Goal: Check status: Check status

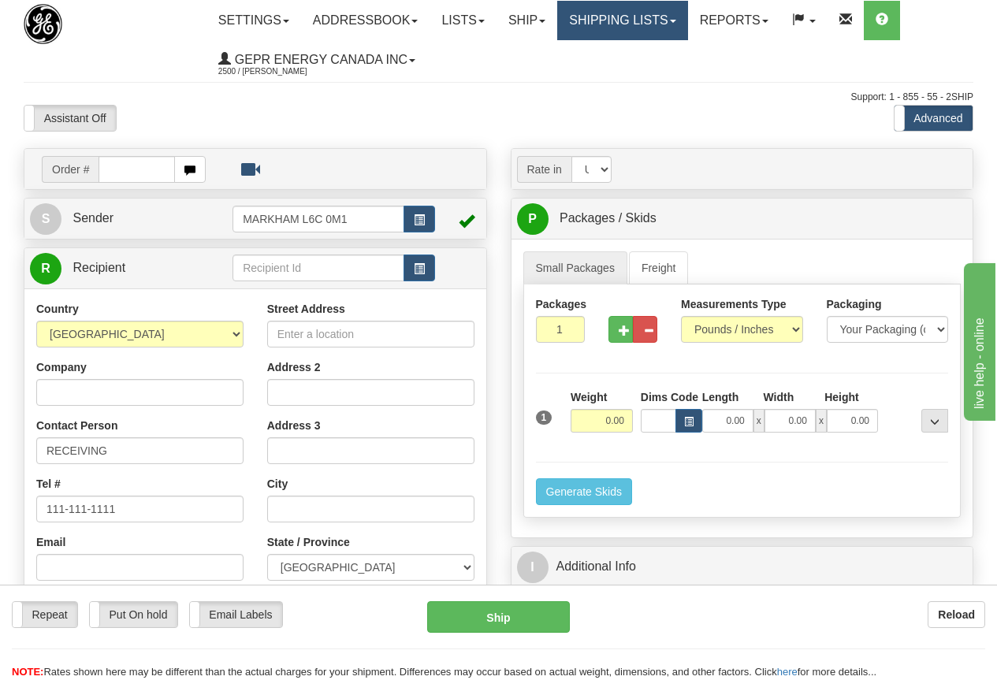
click at [649, 17] on link "Shipping lists" at bounding box center [622, 20] width 130 height 39
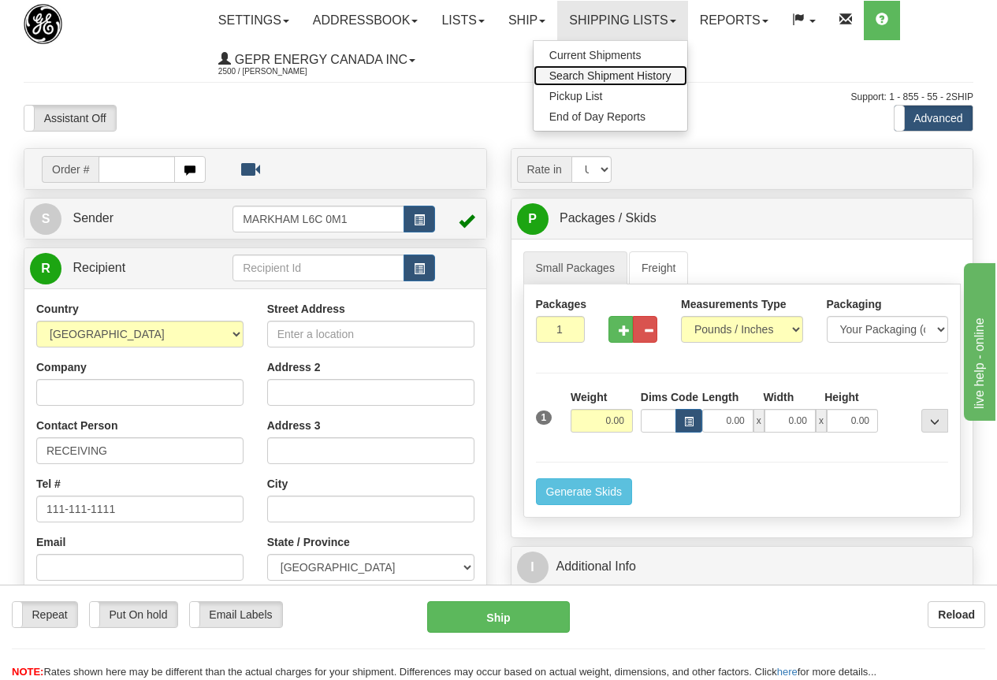
click at [626, 73] on span "Search Shipment History" at bounding box center [610, 75] width 122 height 13
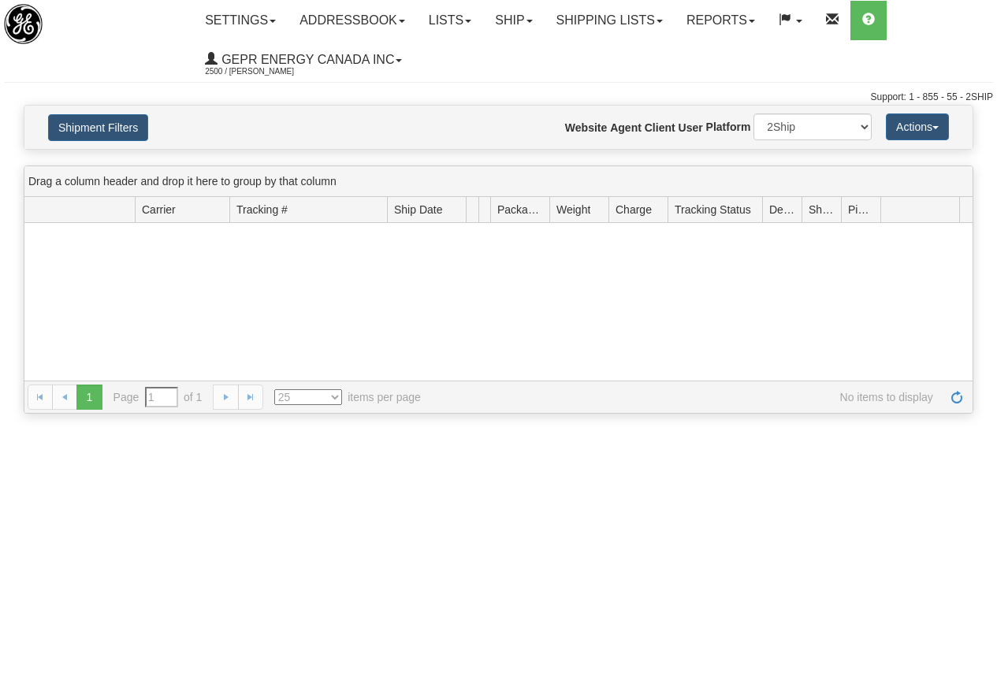
type input "From 09/02/2025 To 09/03/2025"
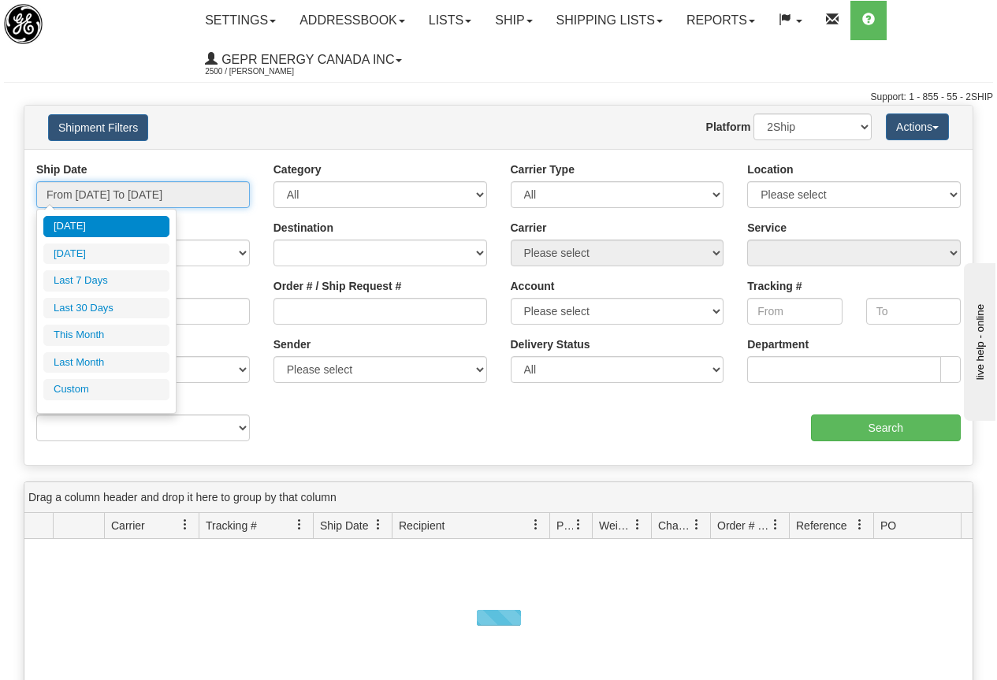
click at [188, 195] on input "From 09/02/2025 To 09/03/2025" at bounding box center [143, 194] width 214 height 27
type input "09/02/2025"
type input "08/28/2025"
type input "[DATE]"
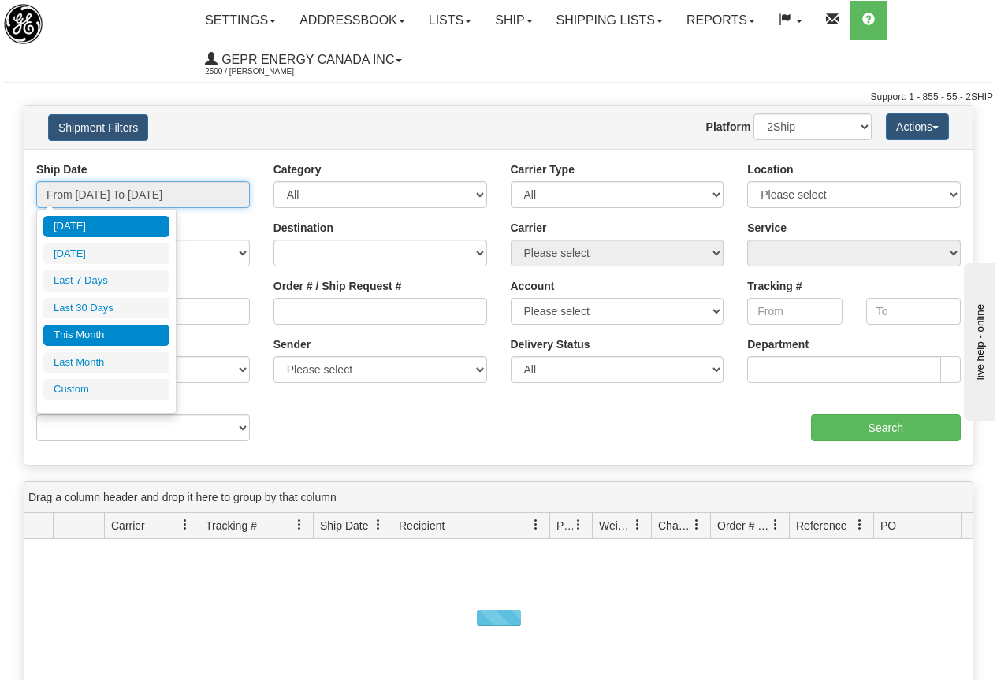
type input "09/01/2025"
type input "09/30/2025"
type input "[DATE]"
type input "08/01/2025"
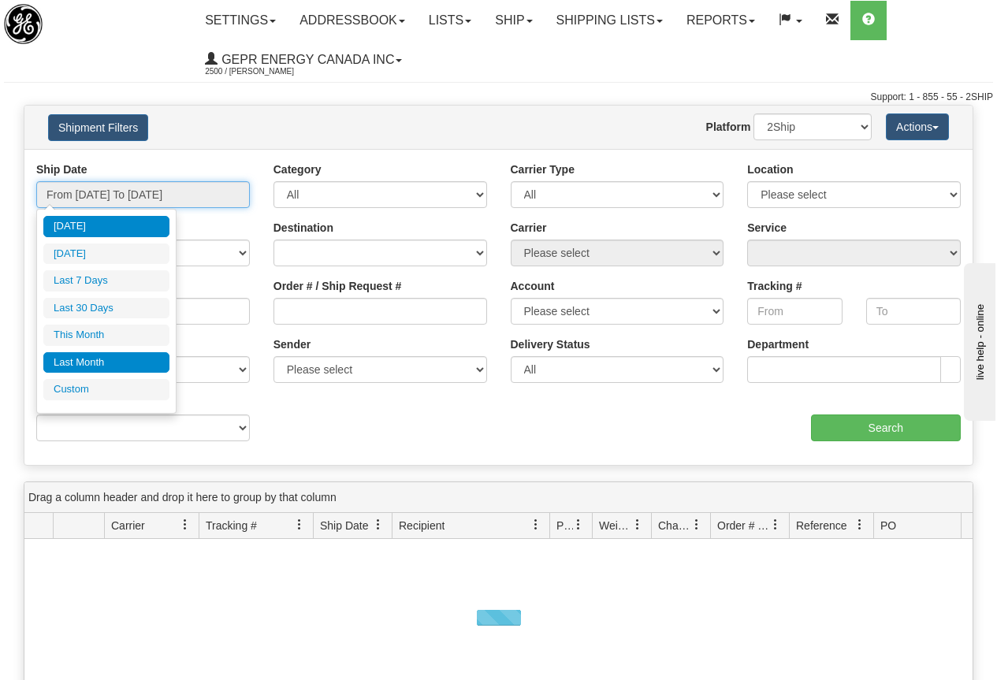
type input "08/31/2025"
type input "[DATE]"
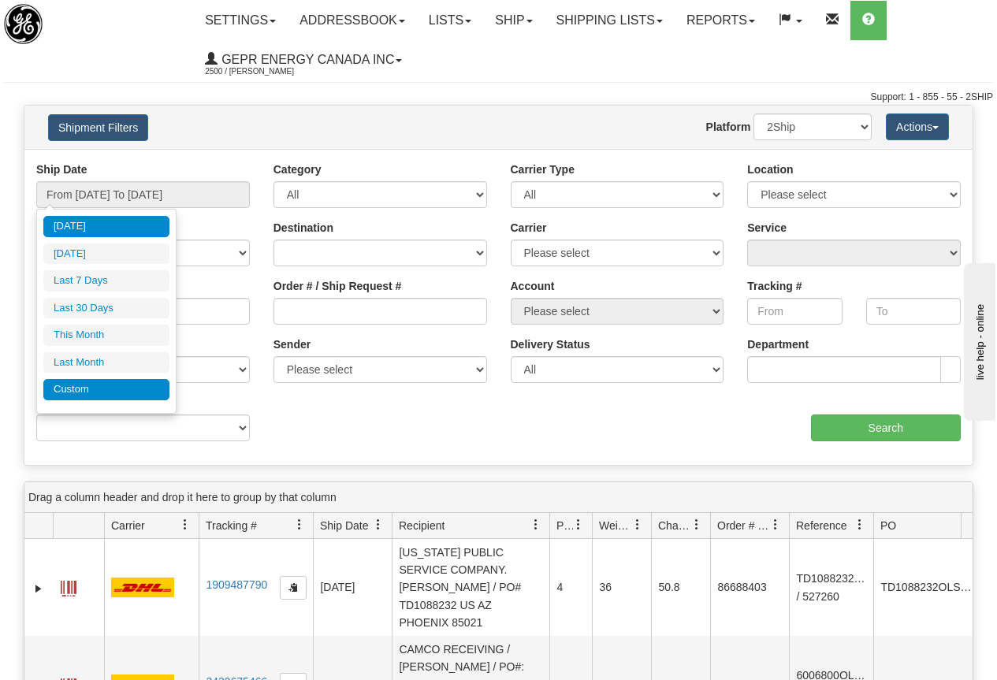
click at [78, 388] on li "Custom" at bounding box center [106, 389] width 126 height 21
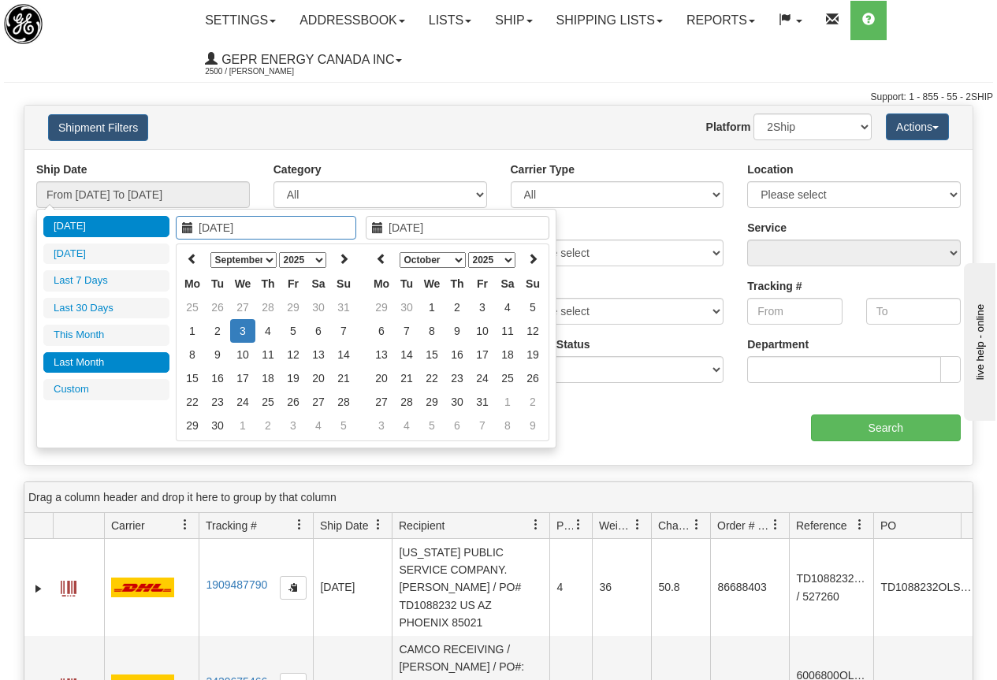
type input "08/01/2025"
type input "08/31/2025"
type input "[DATE]"
click at [193, 259] on icon at bounding box center [192, 258] width 11 height 11
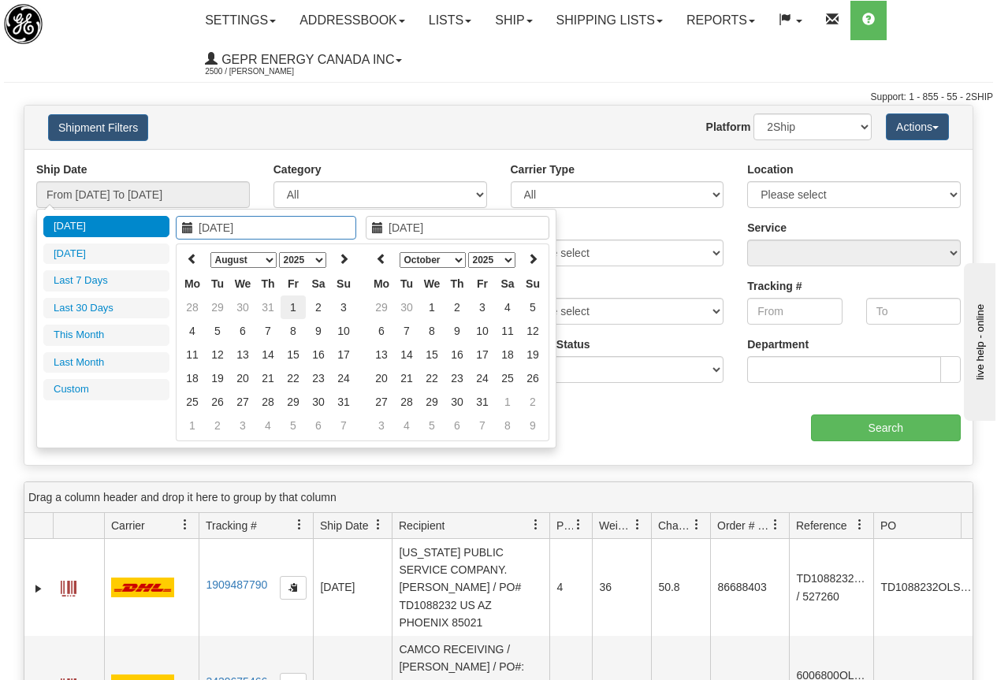
type input "08/01/2025"
click at [292, 307] on td "1" at bounding box center [293, 308] width 25 height 24
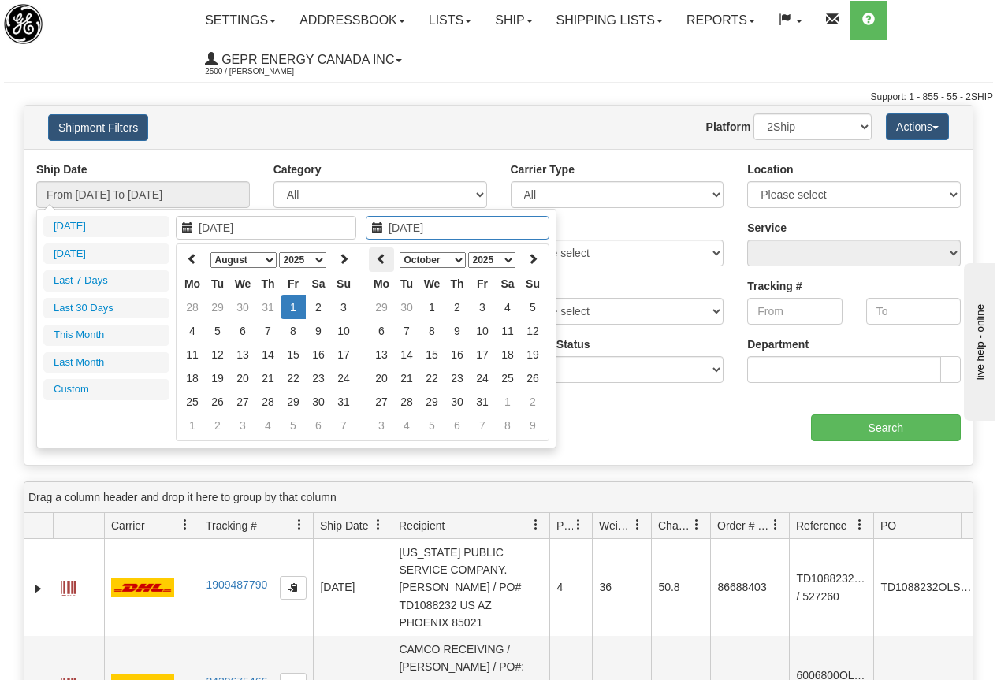
click at [383, 256] on icon at bounding box center [381, 258] width 11 height 11
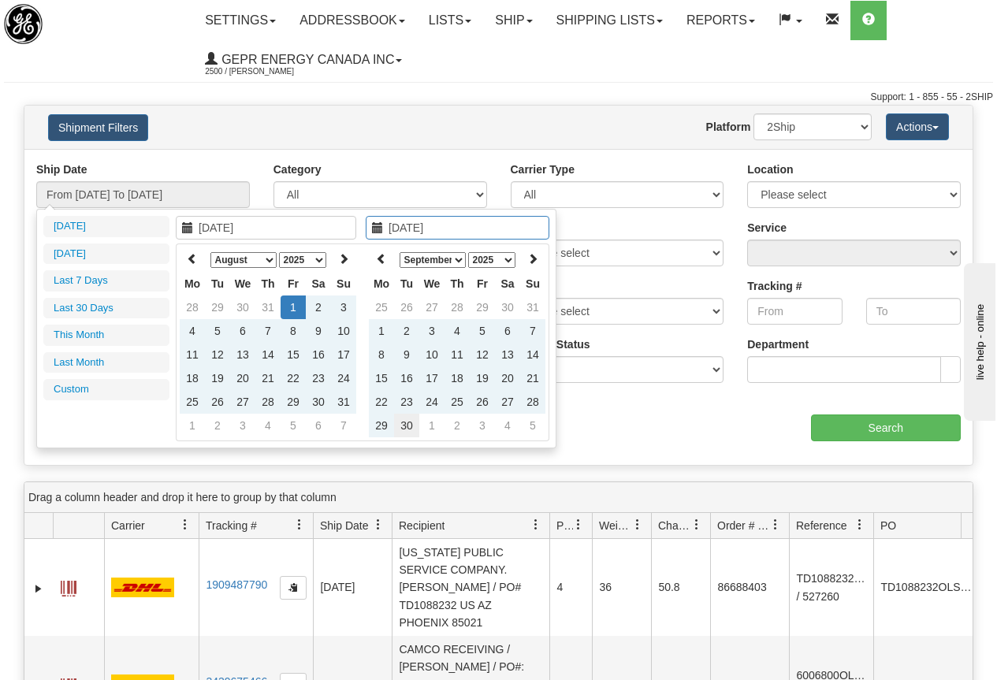
type input "09/30/2025"
click at [405, 420] on td "30" at bounding box center [406, 426] width 25 height 24
type input "From 08/01/2025 To 09/30/2025"
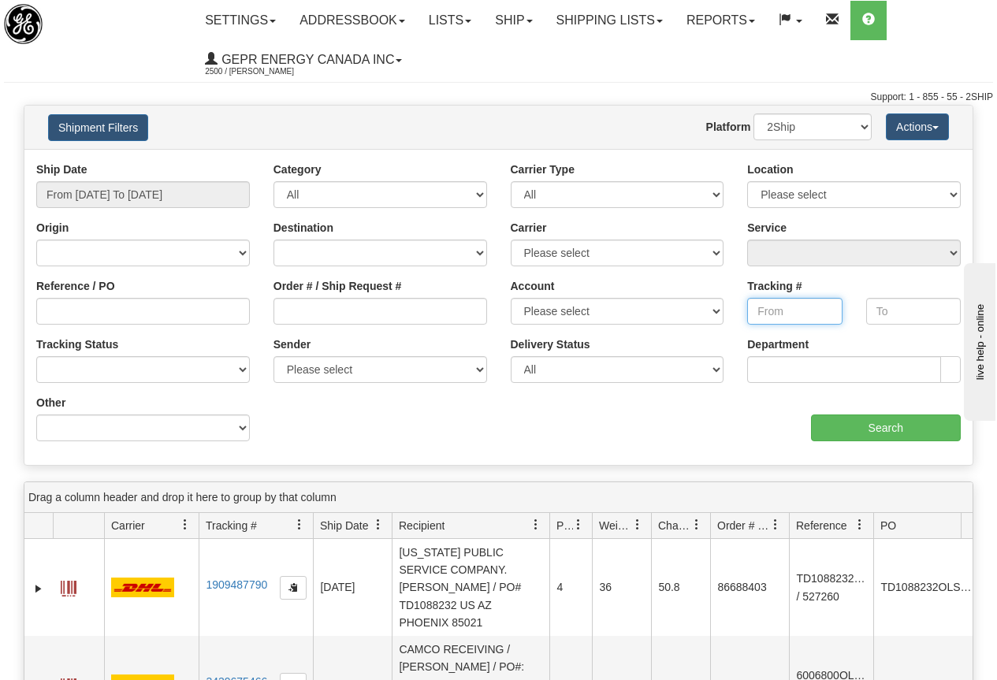
click at [773, 307] on input "Tracking #" at bounding box center [794, 311] width 95 height 27
paste input "4981433586"
type input "4981433586"
click at [874, 425] on input "Search" at bounding box center [886, 427] width 151 height 27
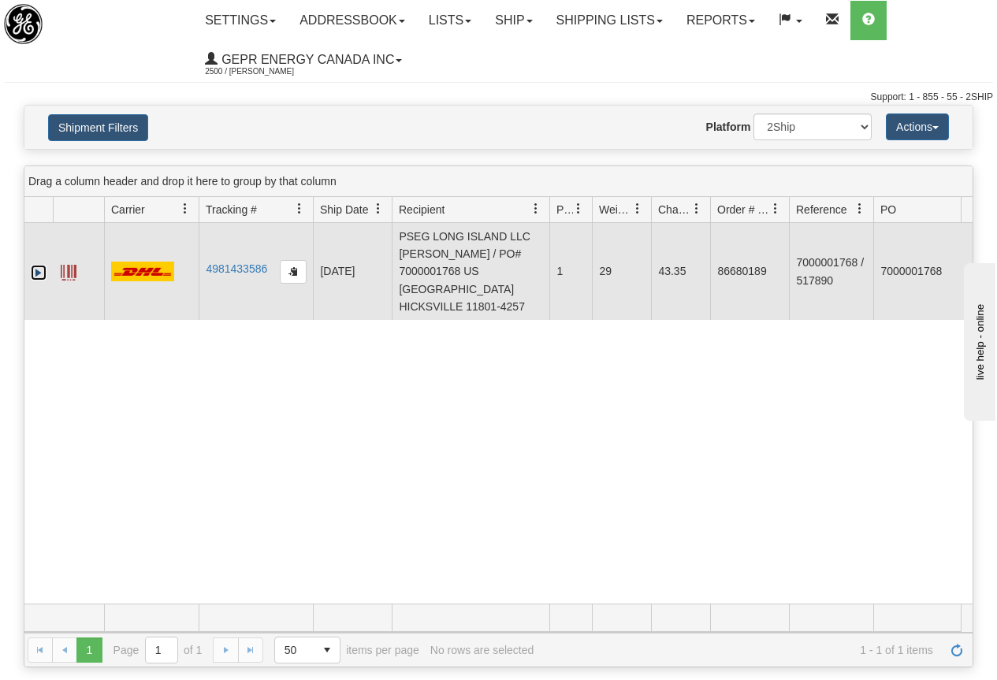
click at [39, 265] on link "Expand" at bounding box center [39, 273] width 16 height 16
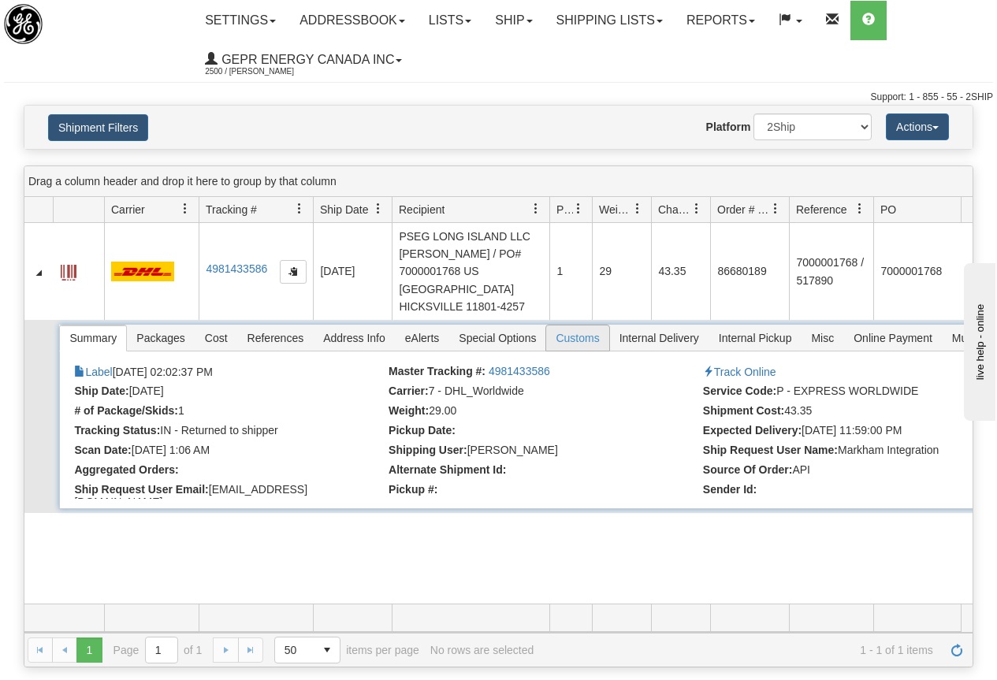
click at [574, 325] on span "Customs" at bounding box center [577, 337] width 62 height 25
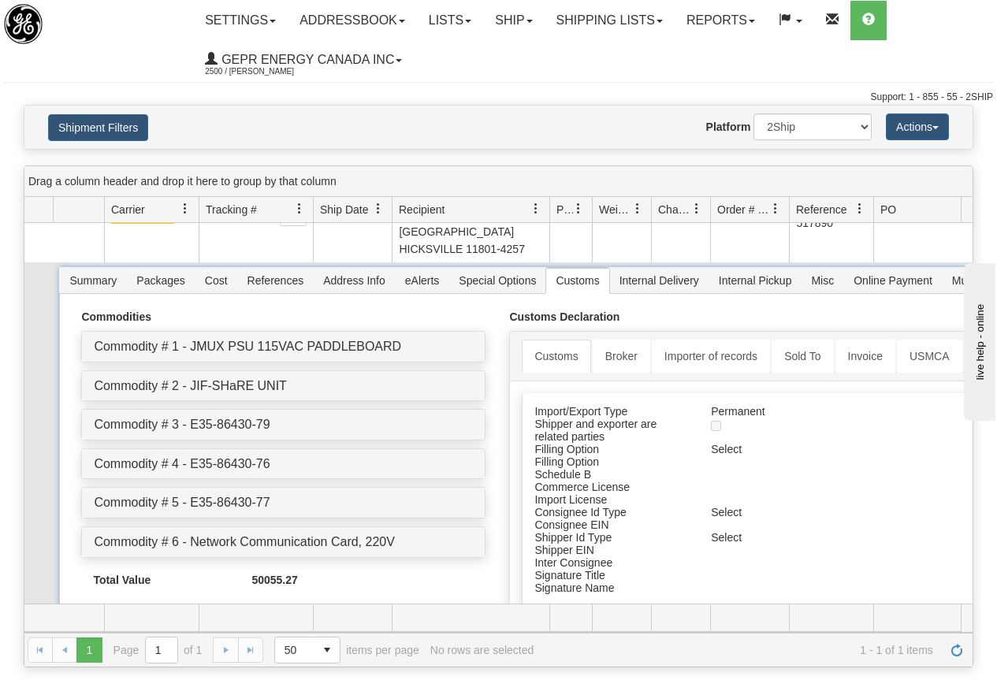
scroll to position [19, 0]
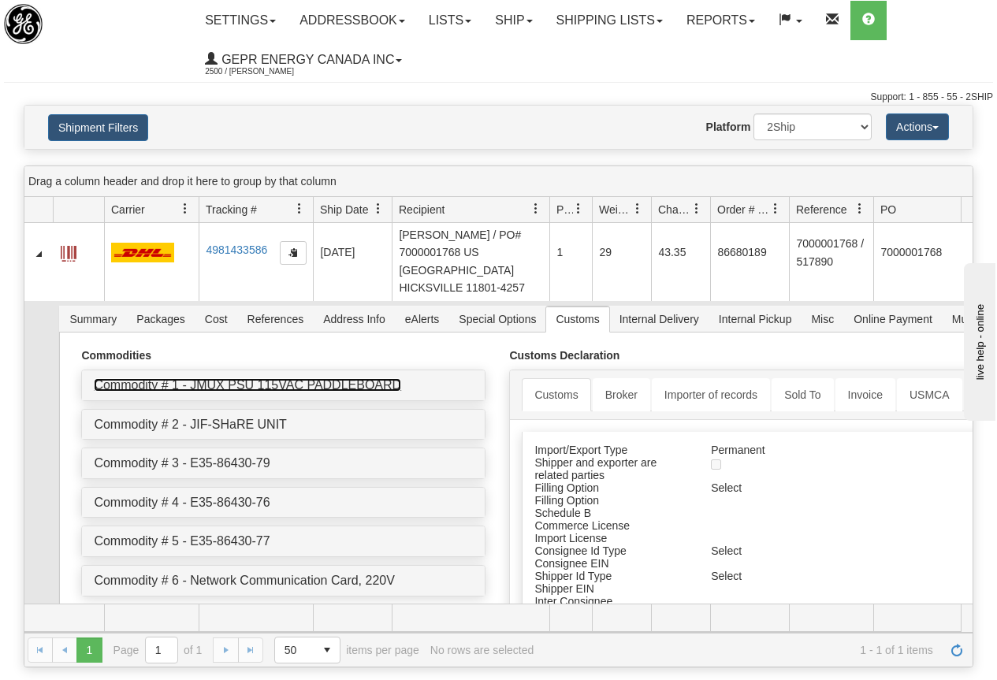
click at [366, 378] on link "Commodity # 1 - JMUX PSU 115VAC PADDLEBOARD" at bounding box center [247, 384] width 307 height 13
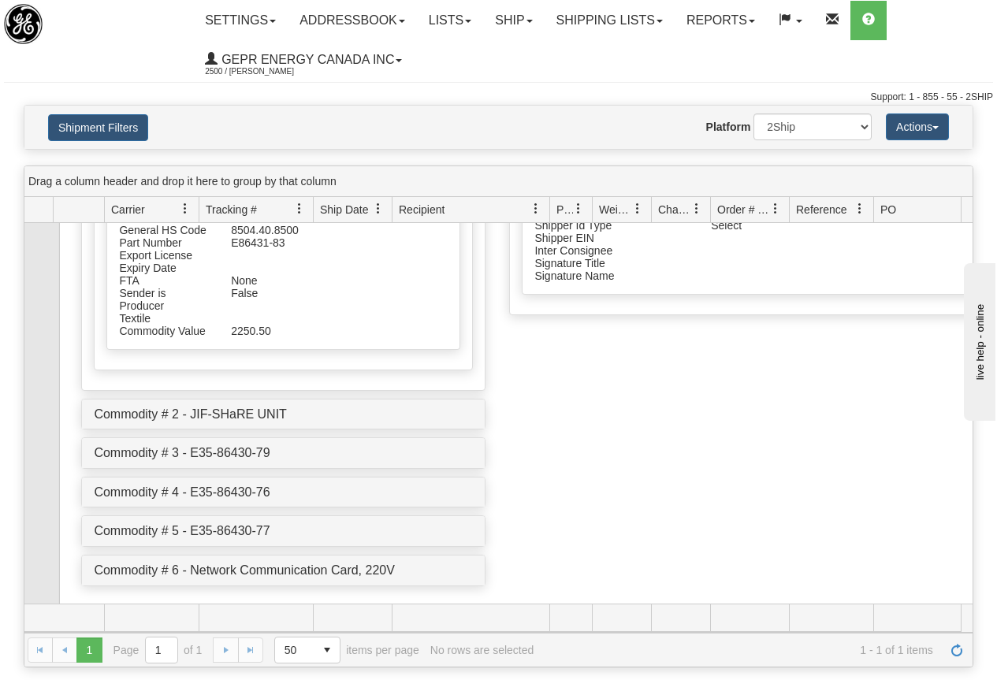
scroll to position [389, 0]
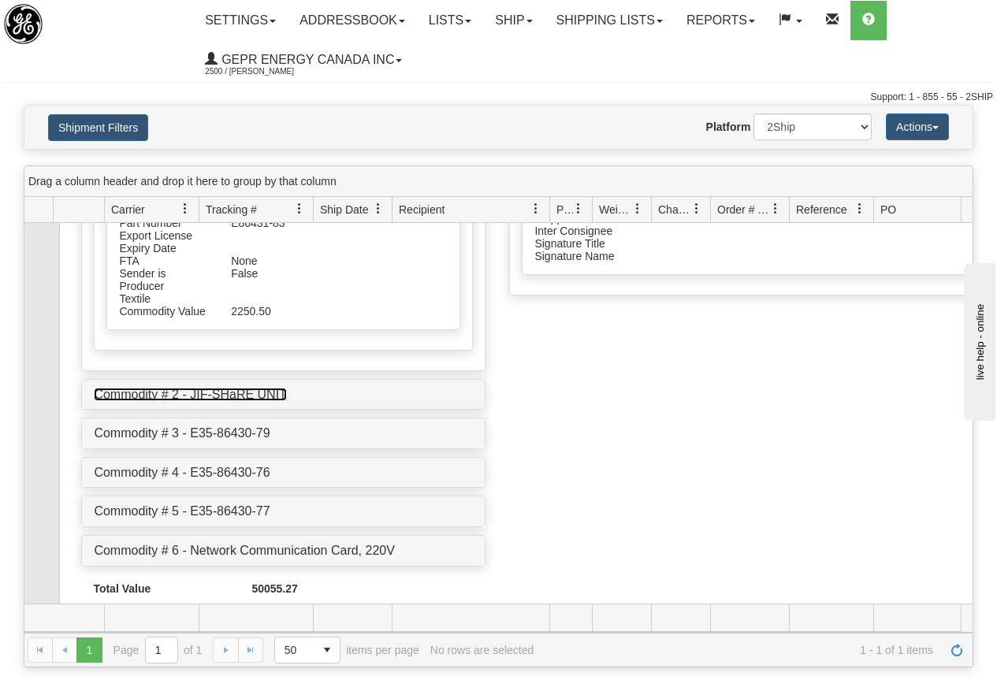
click at [278, 388] on link "Commodity # 2 - JIF-SHaRE UNIT" at bounding box center [190, 394] width 192 height 13
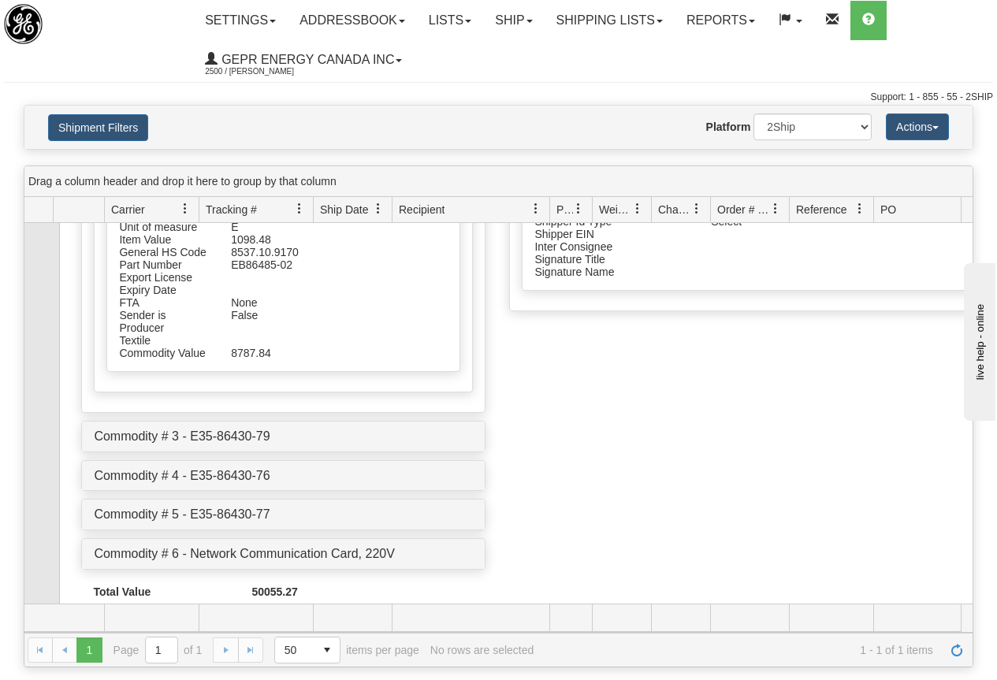
scroll to position [377, 0]
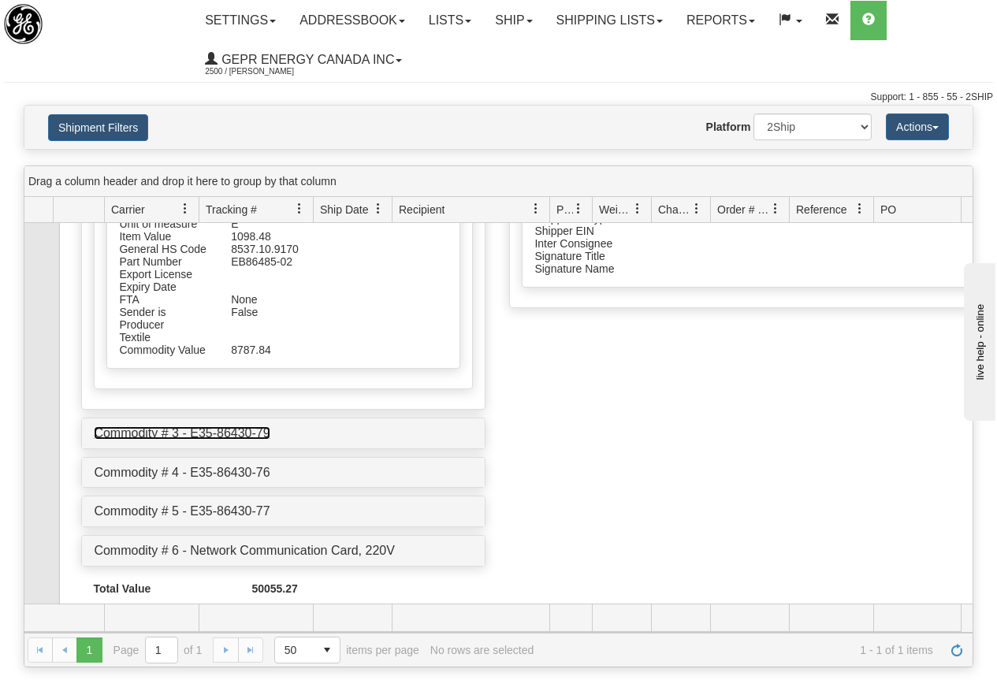
click at [263, 426] on link "Commodity # 3 - E35-86430-79" at bounding box center [182, 432] width 176 height 13
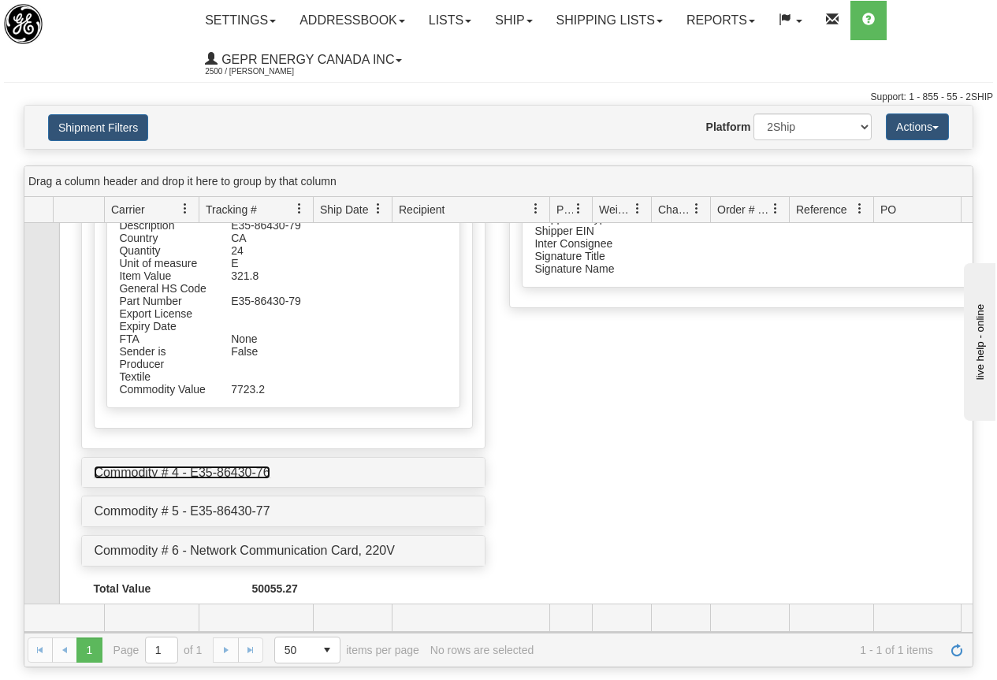
click at [244, 466] on link "Commodity # 4 - E35-86430-76" at bounding box center [182, 472] width 176 height 13
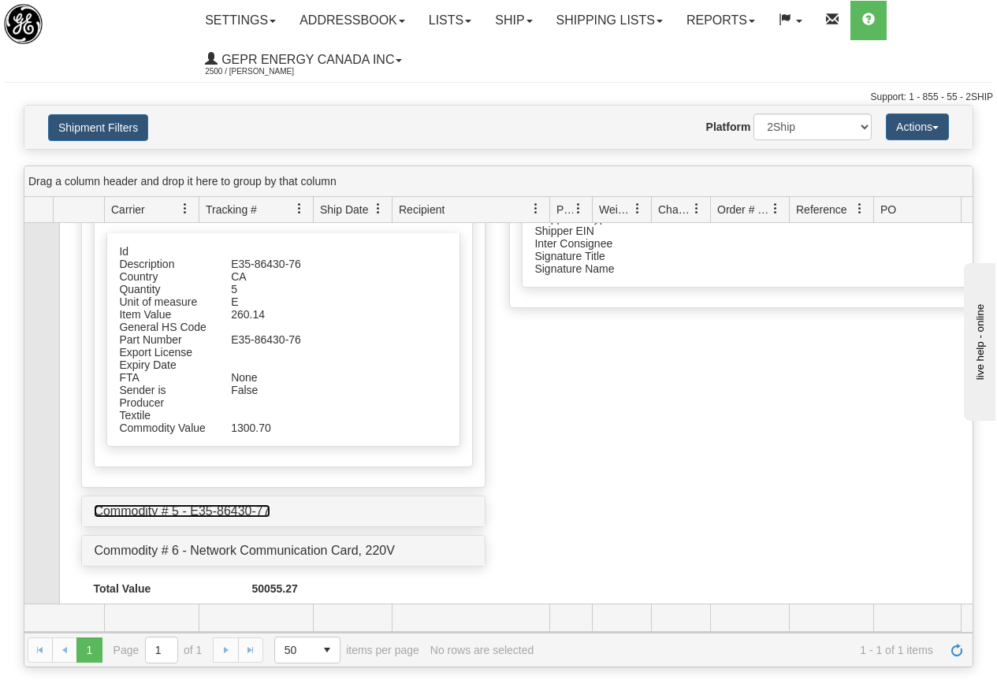
click at [252, 504] on link "Commodity # 5 - E35-86430-77" at bounding box center [182, 510] width 176 height 13
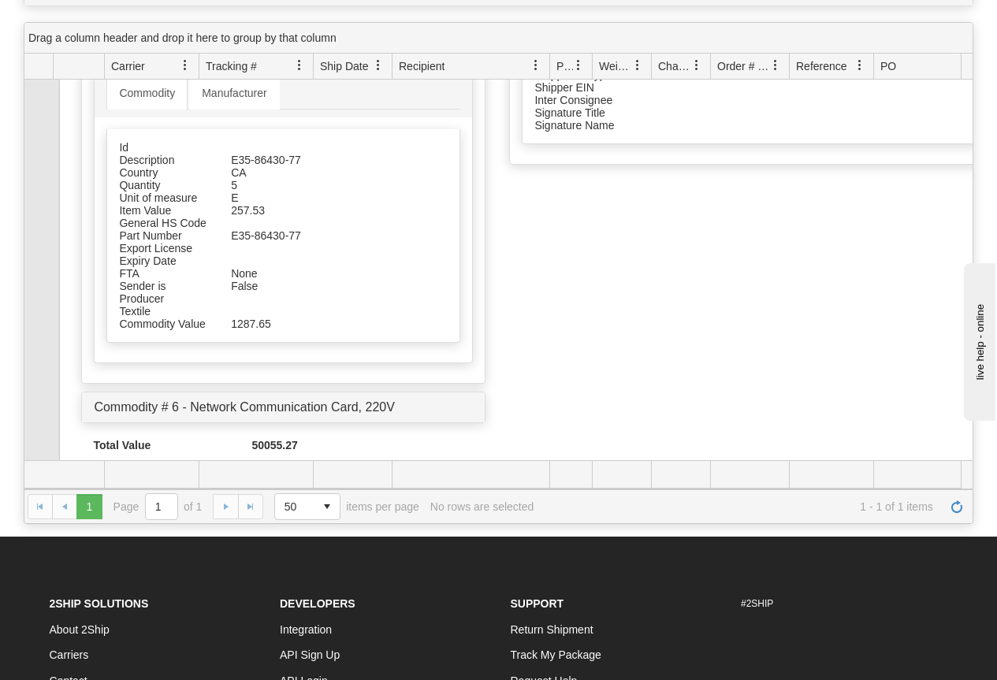
scroll to position [158, 0]
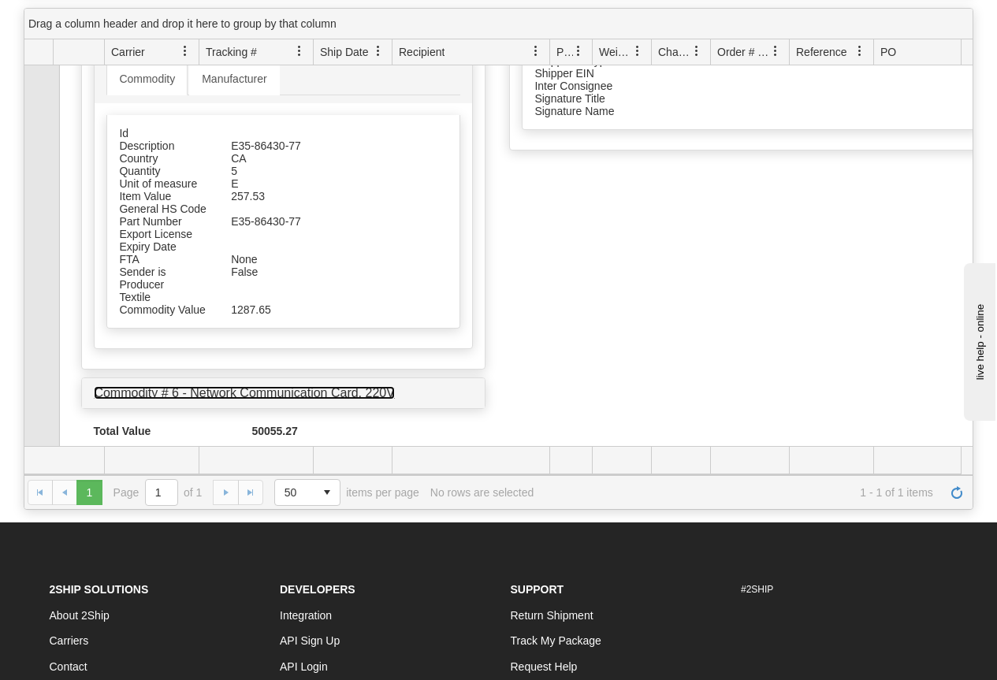
click at [281, 386] on link "Commodity # 6 - Network Communication Card, 220V" at bounding box center [244, 392] width 300 height 13
